Goal: Information Seeking & Learning: Learn about a topic

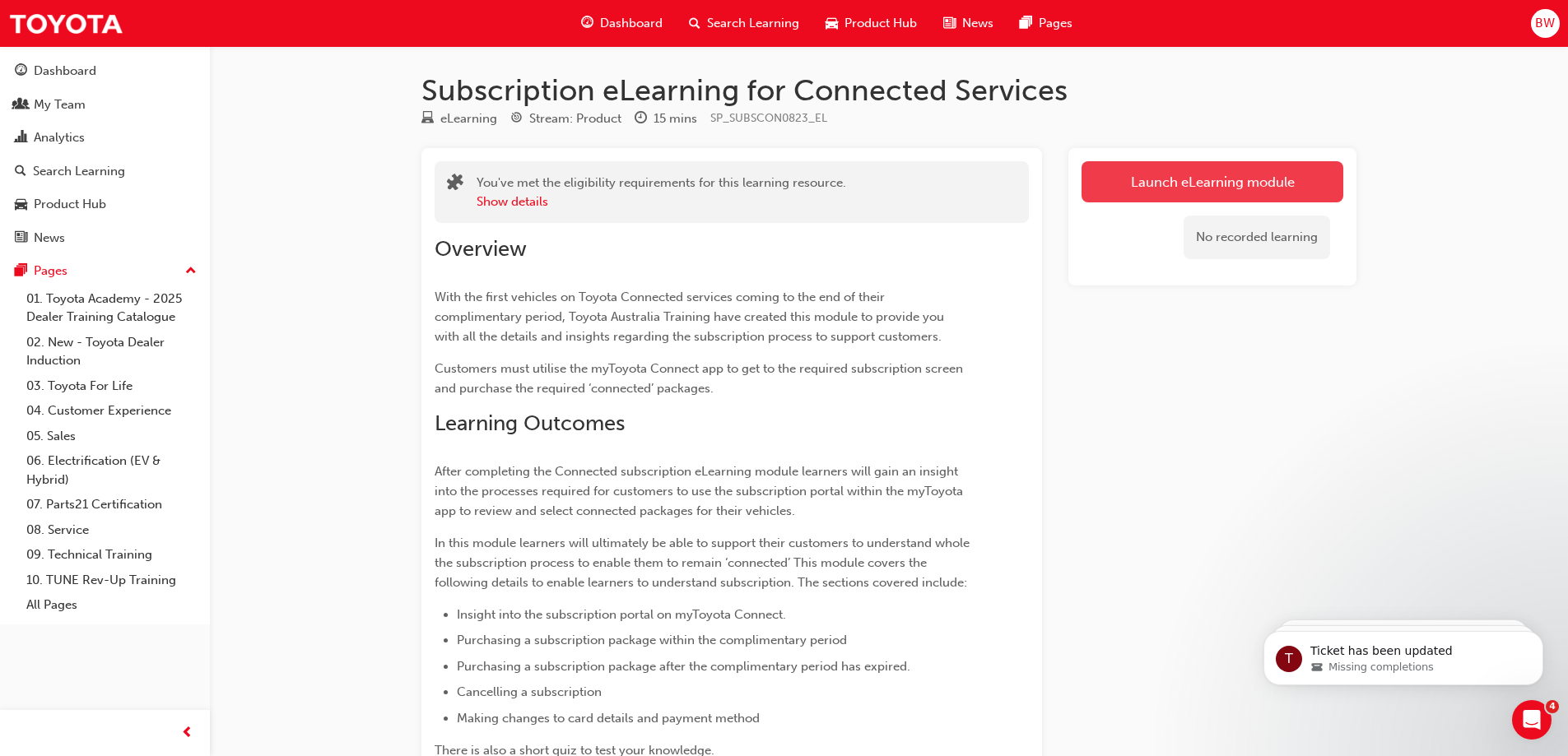
click at [1153, 175] on link "Launch eLearning module" at bounding box center [1212, 181] width 262 height 41
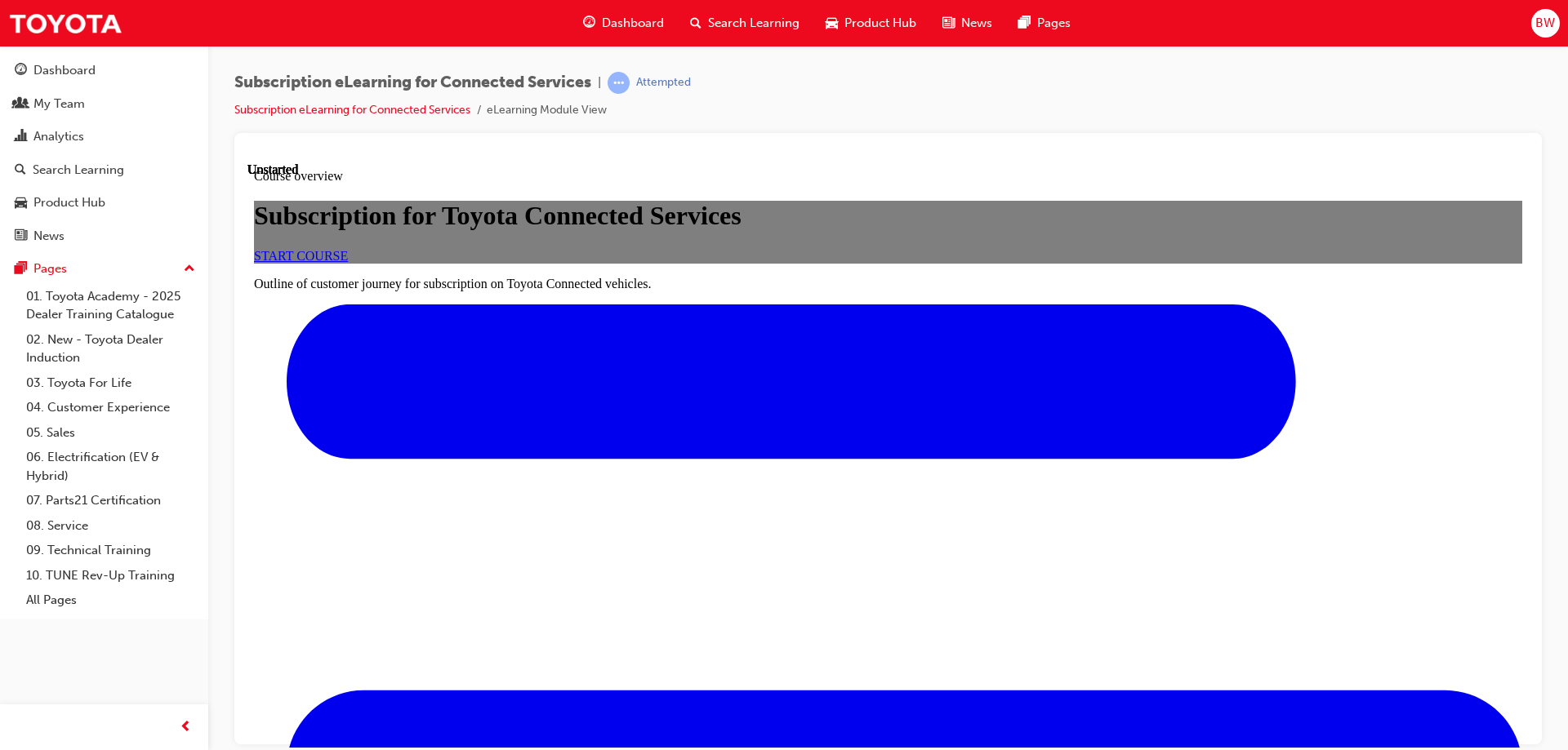
click at [348, 262] on span "START COURSE" at bounding box center [300, 254] width 94 height 13
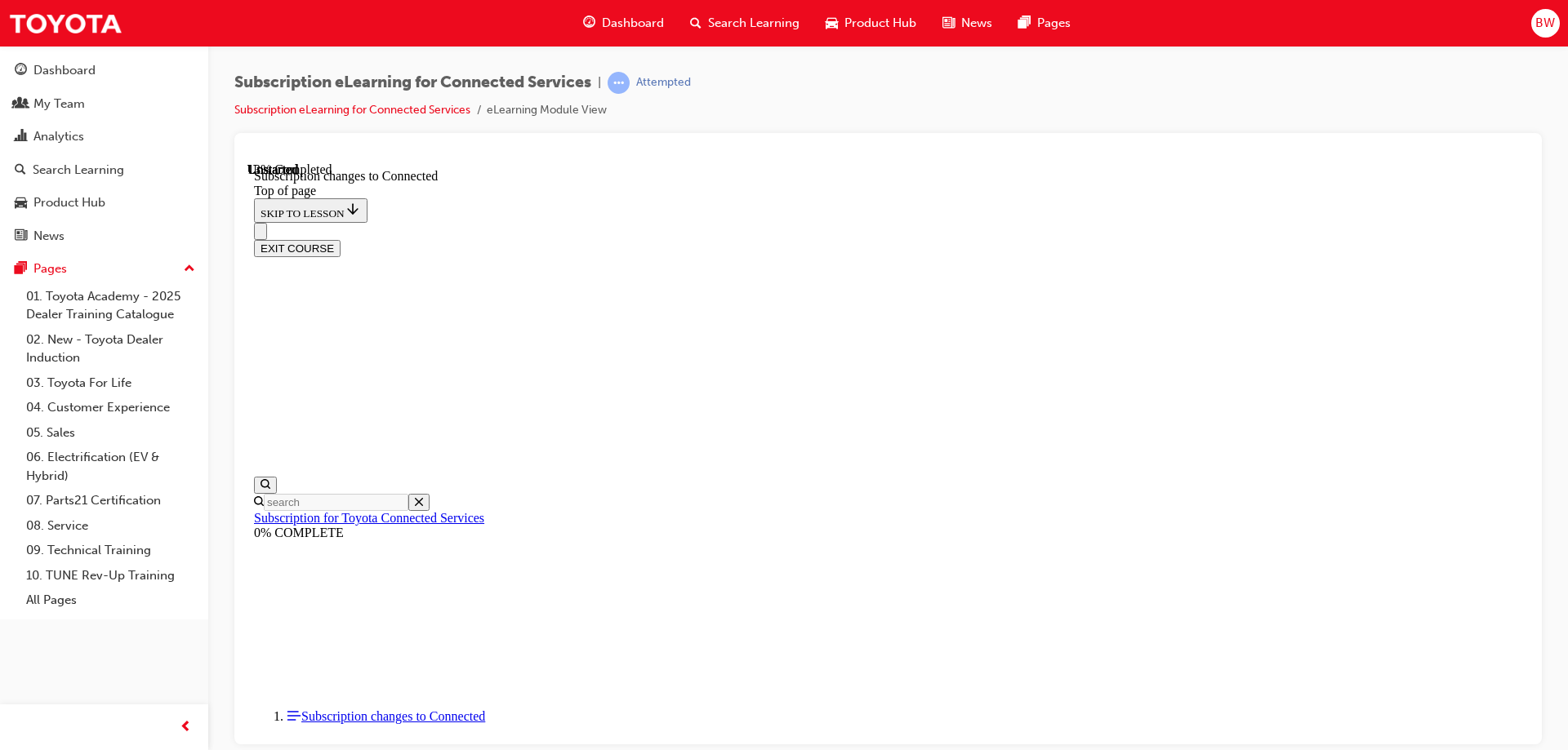
scroll to position [82, 0]
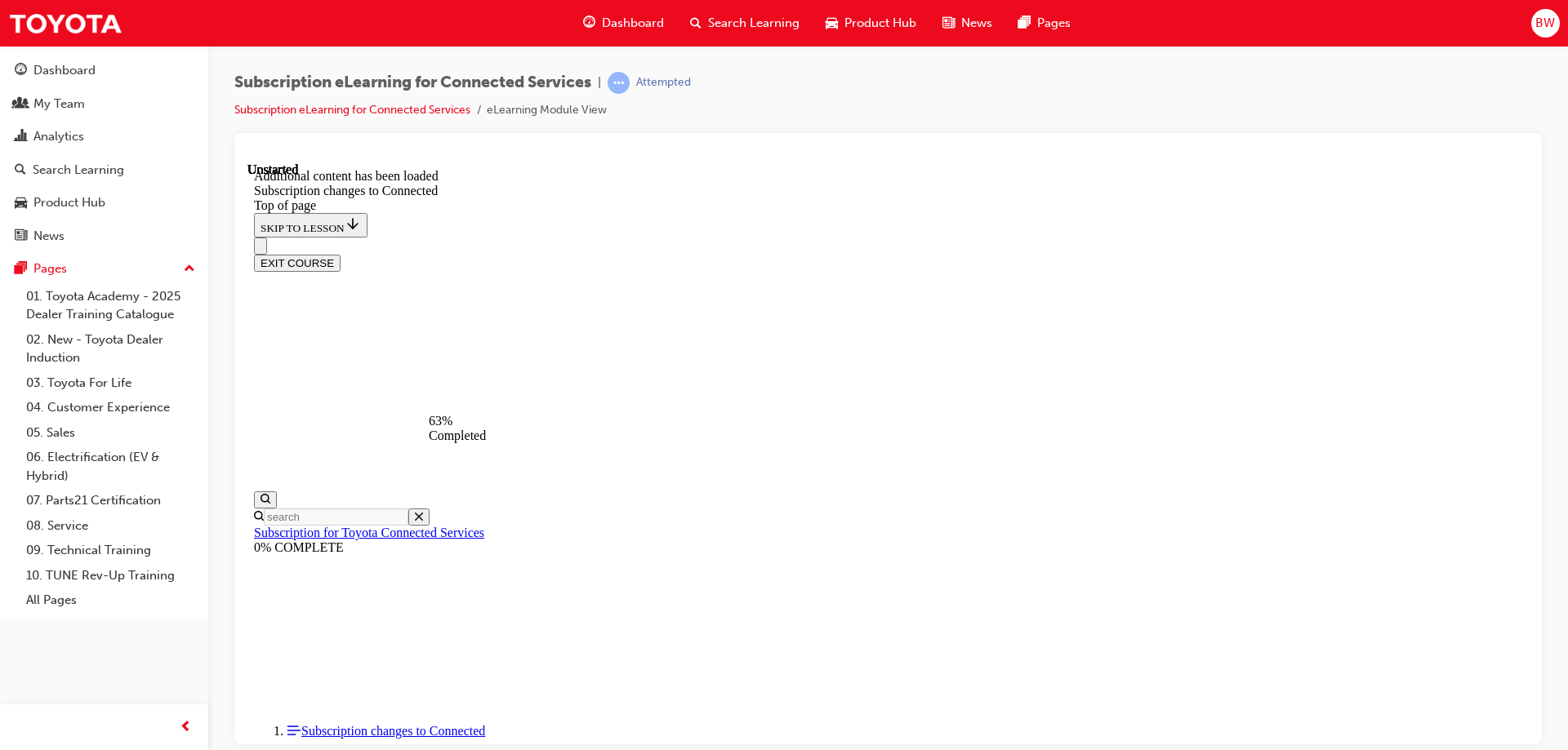
scroll to position [1869, 0]
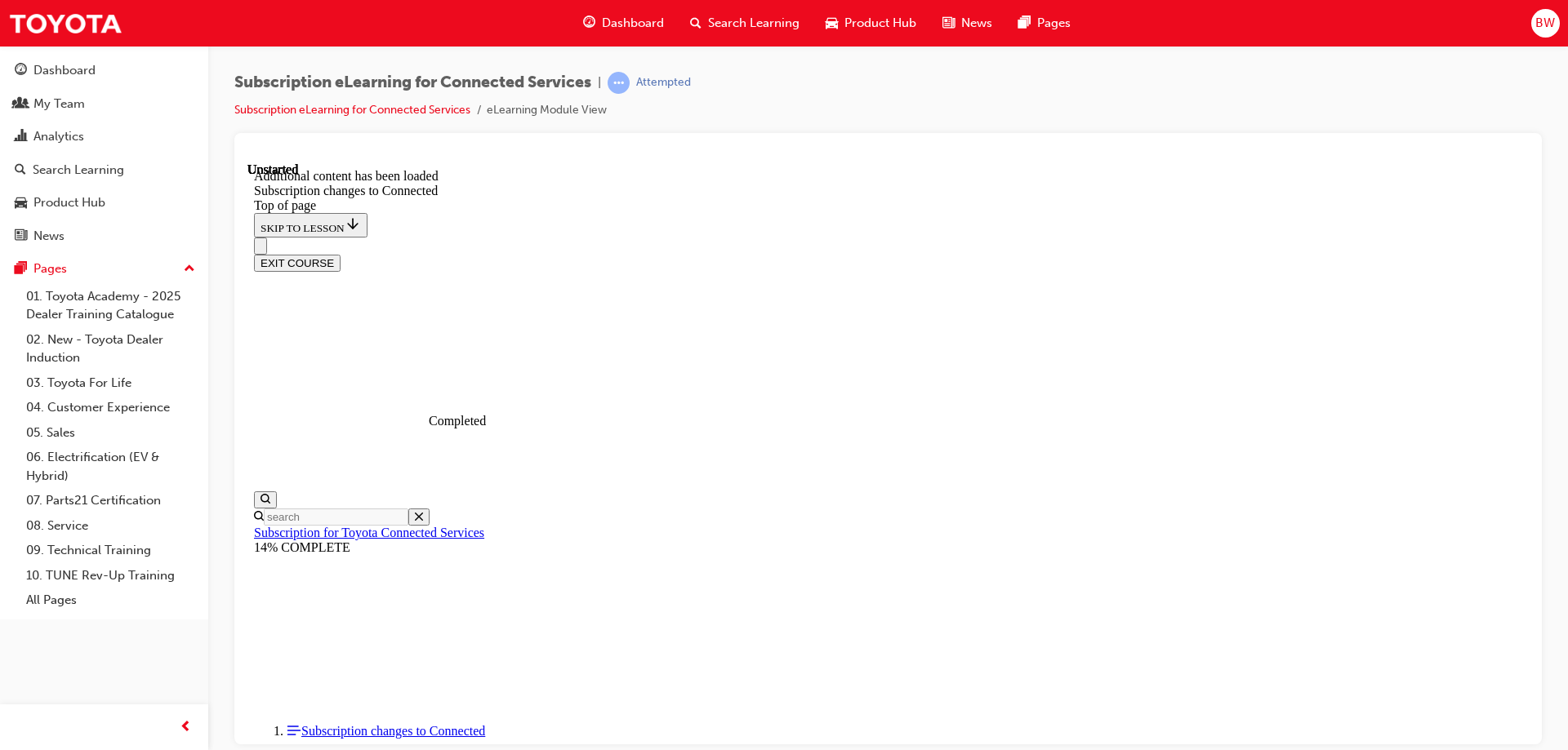
scroll to position [2282, 0]
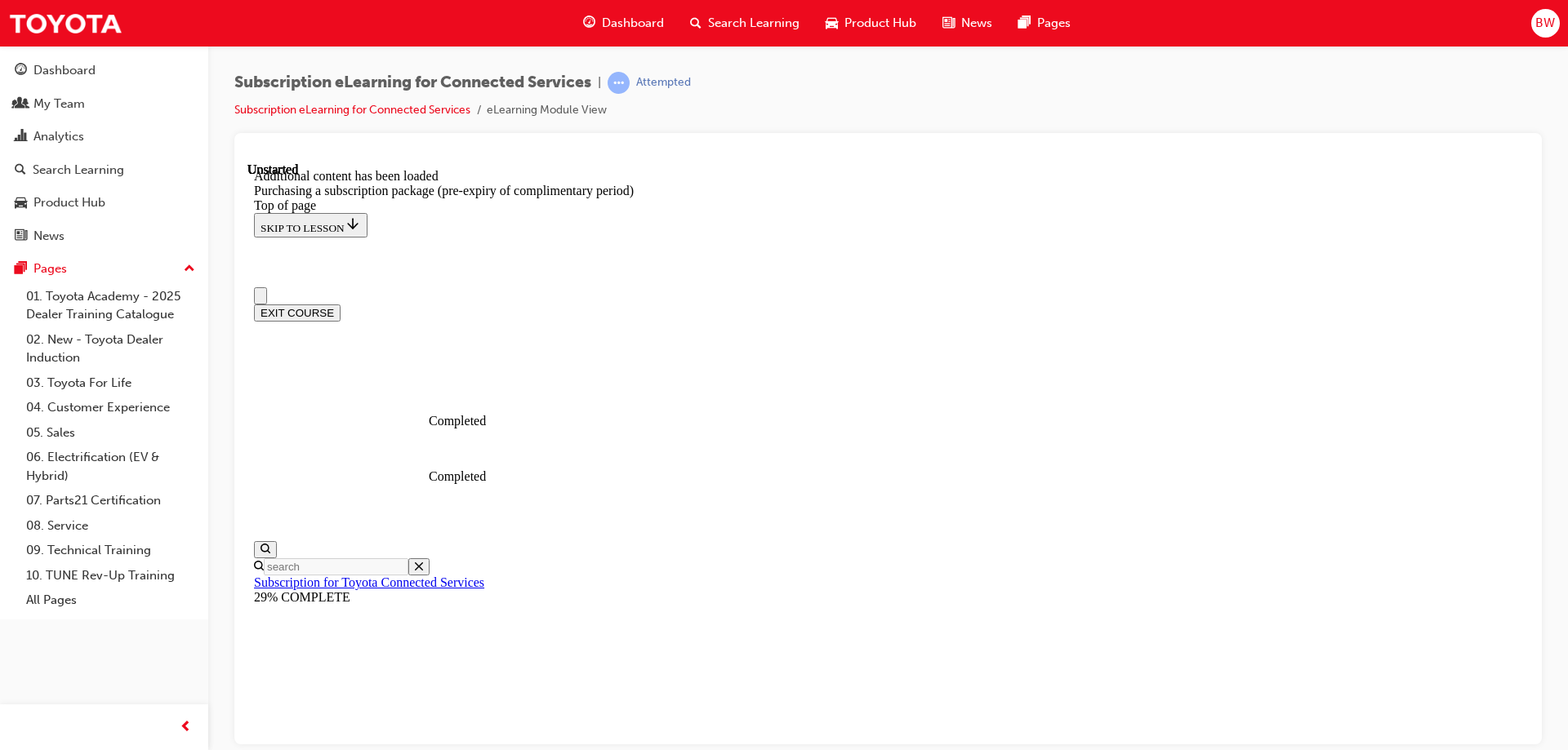
scroll to position [0, 0]
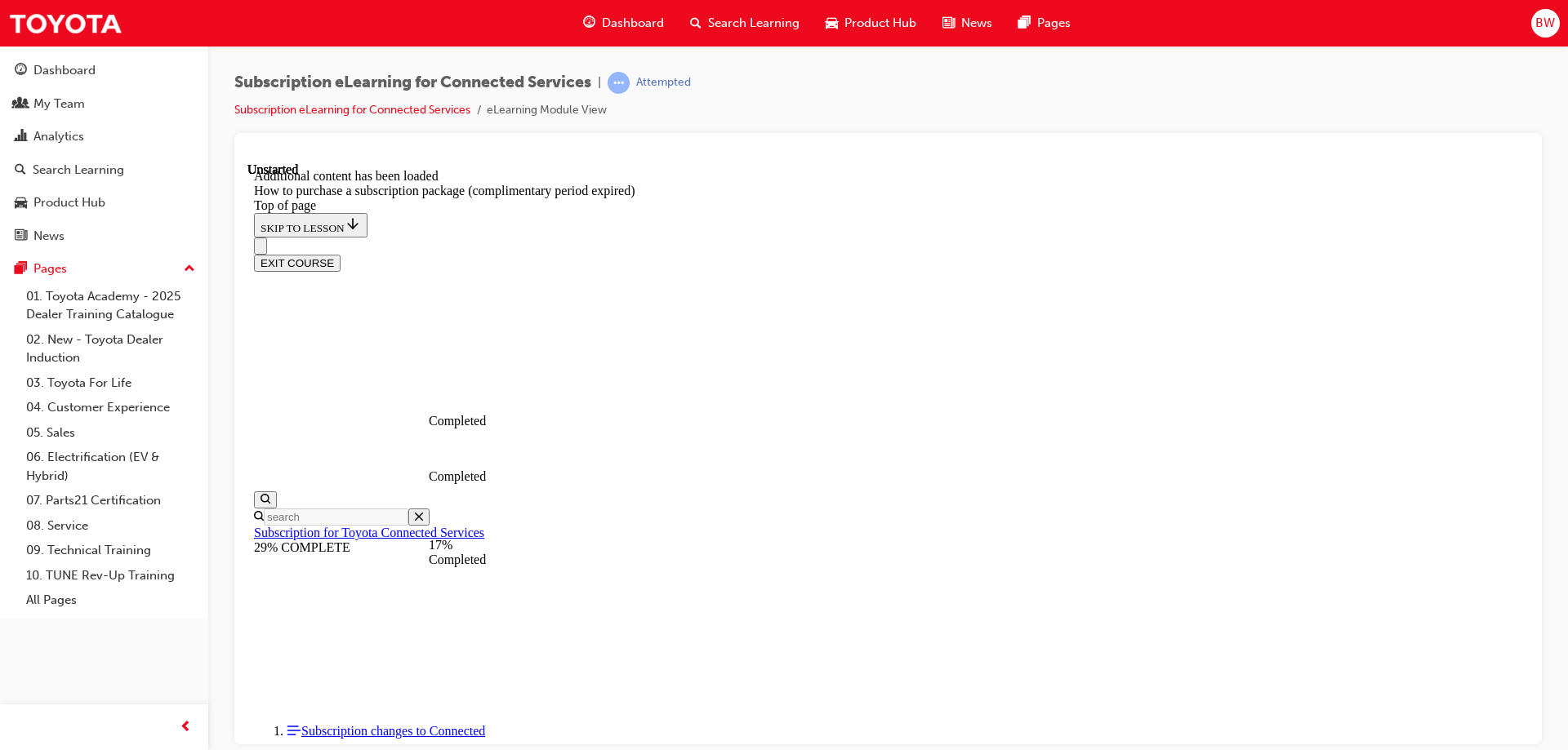
scroll to position [214, 0]
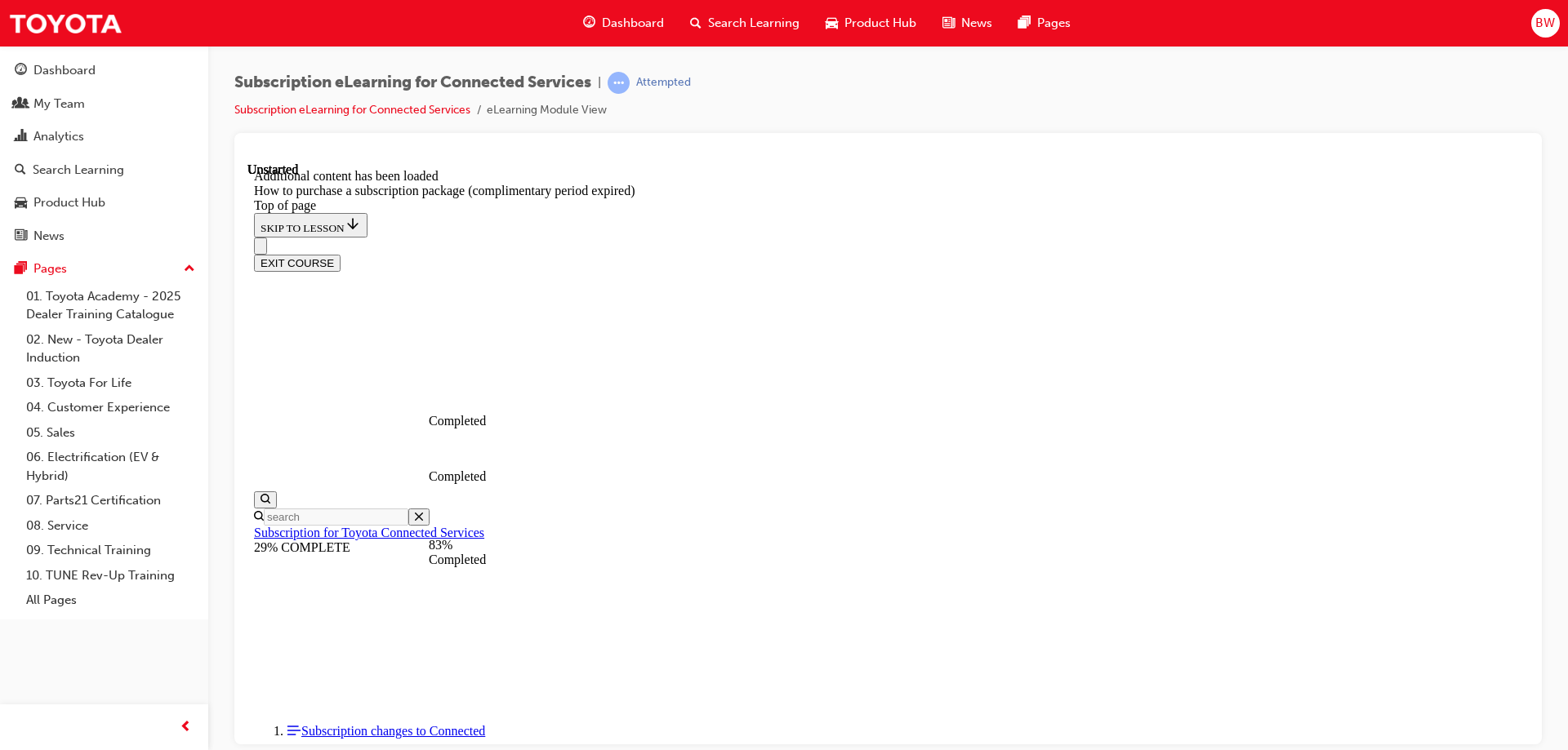
scroll to position [983, 0]
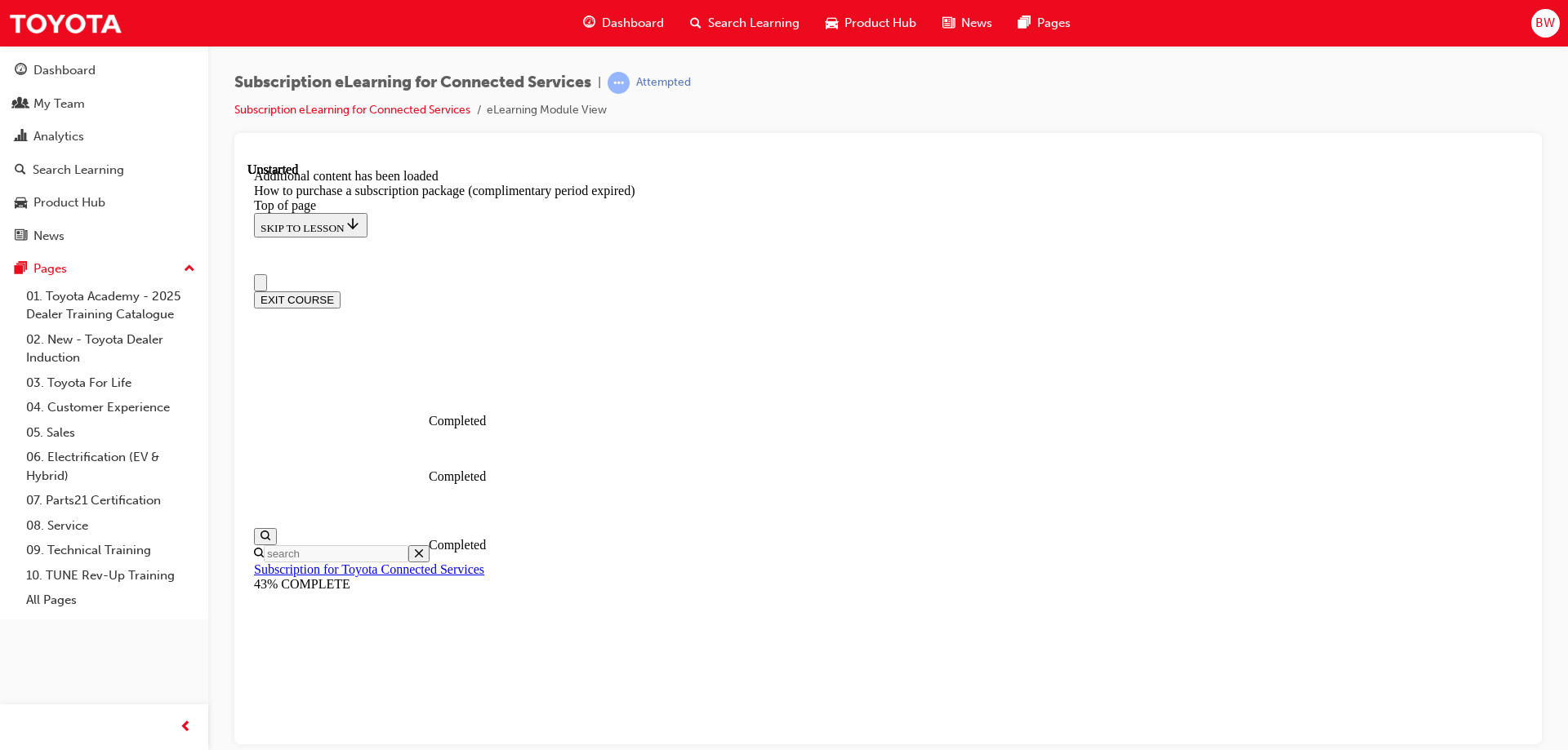
scroll to position [0, 0]
